Goal: Information Seeking & Learning: Learn about a topic

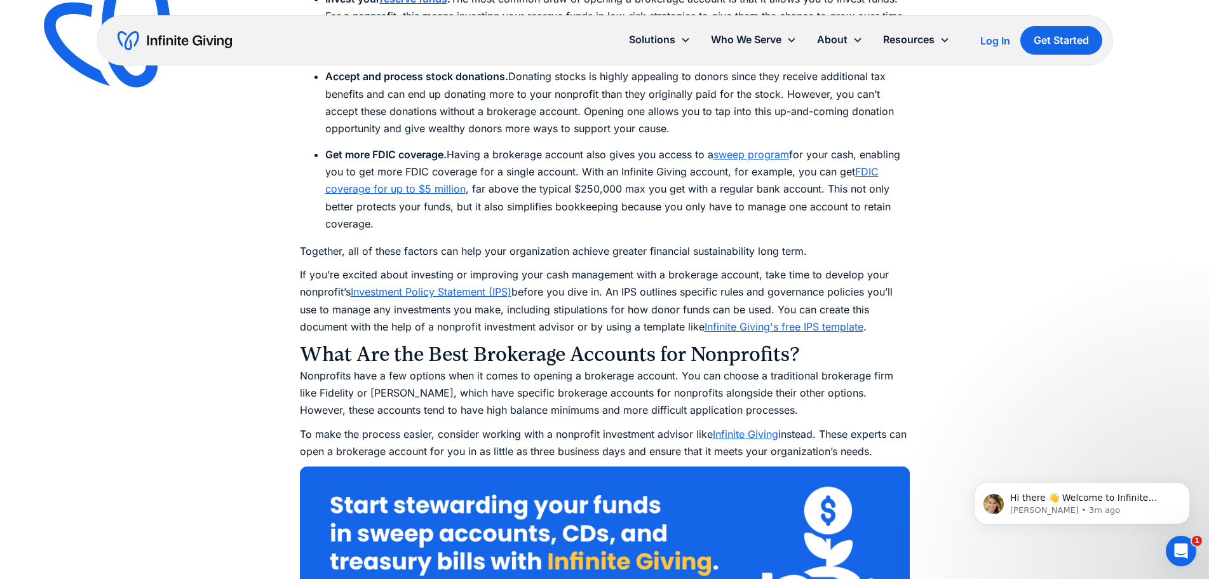
scroll to position [2286, 0]
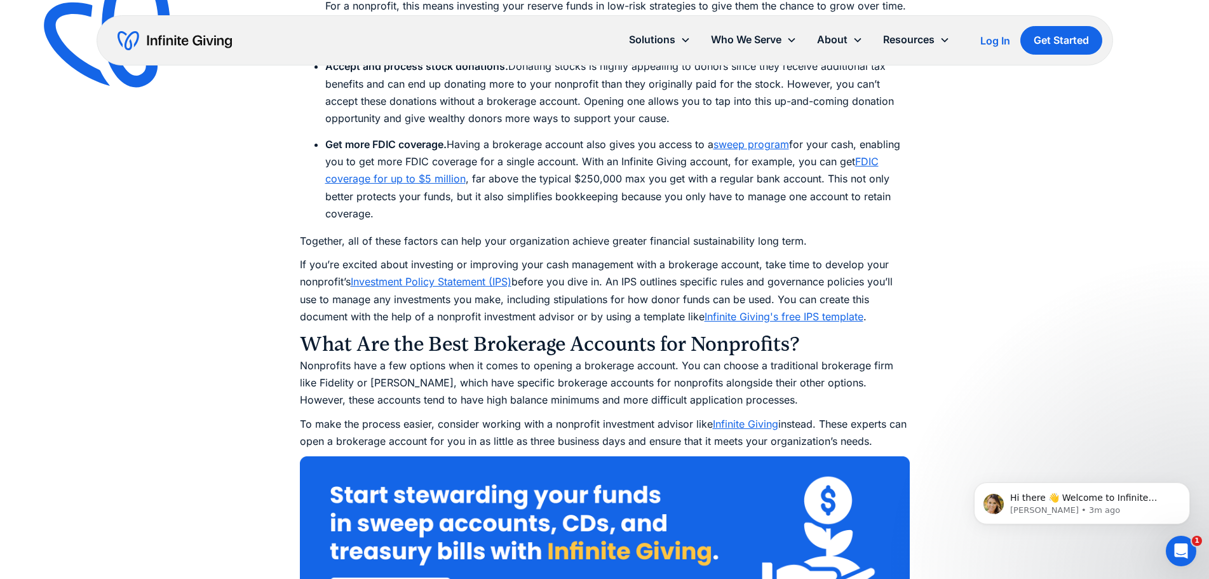
click at [402, 282] on link "Investment Policy Statement (IPS)" at bounding box center [431, 281] width 161 height 13
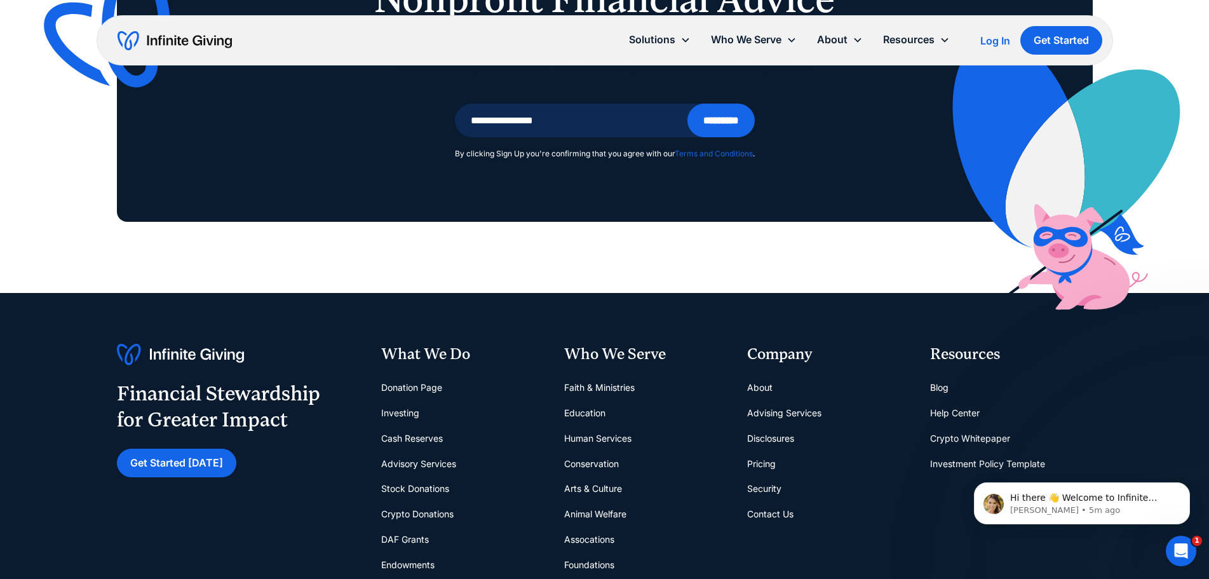
scroll to position [8701, 0]
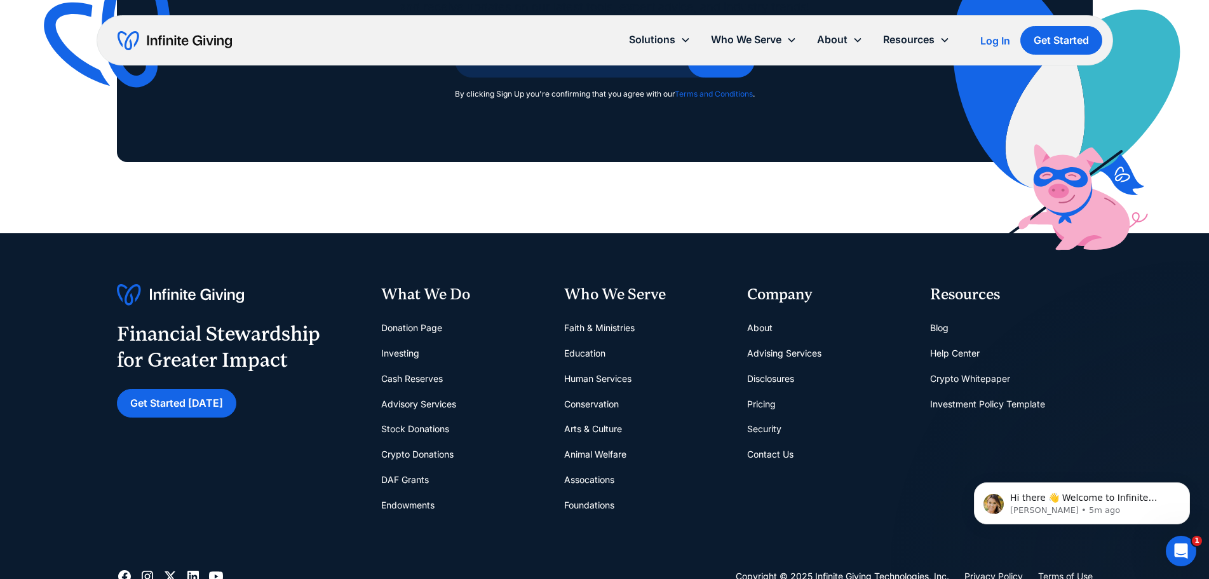
click at [600, 416] on link "Arts & Culture" at bounding box center [593, 428] width 58 height 25
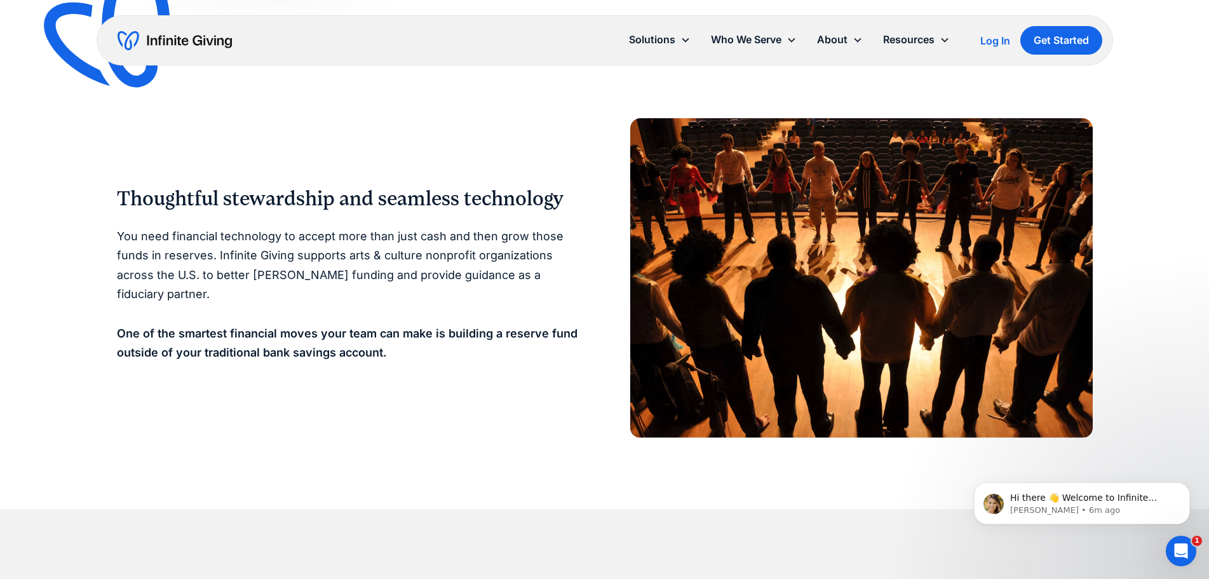
scroll to position [1016, 0]
